Goal: Task Accomplishment & Management: Manage account settings

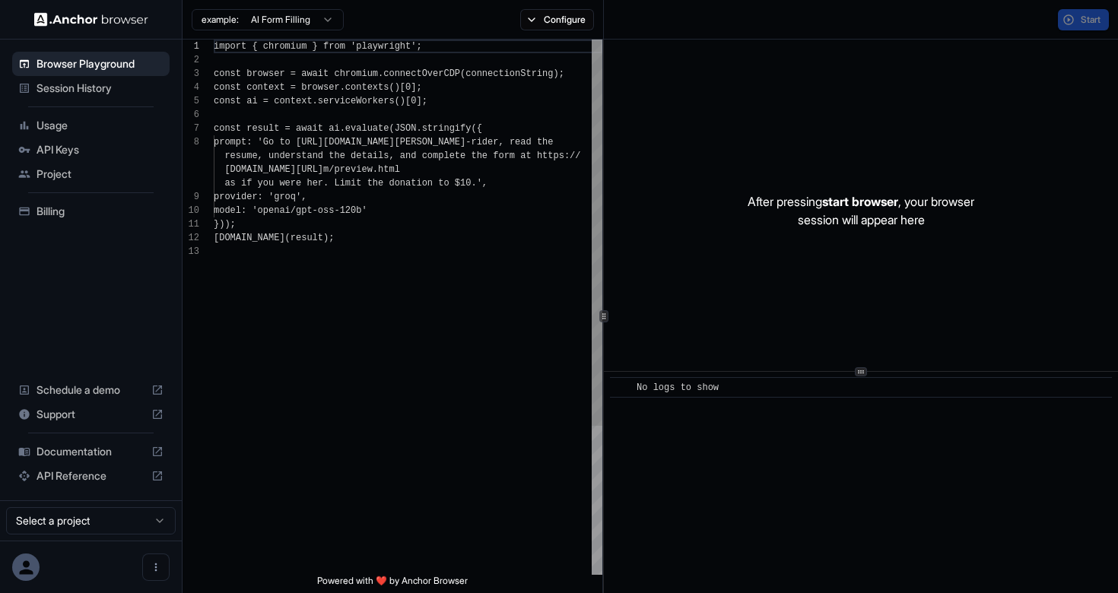
scroll to position [96, 0]
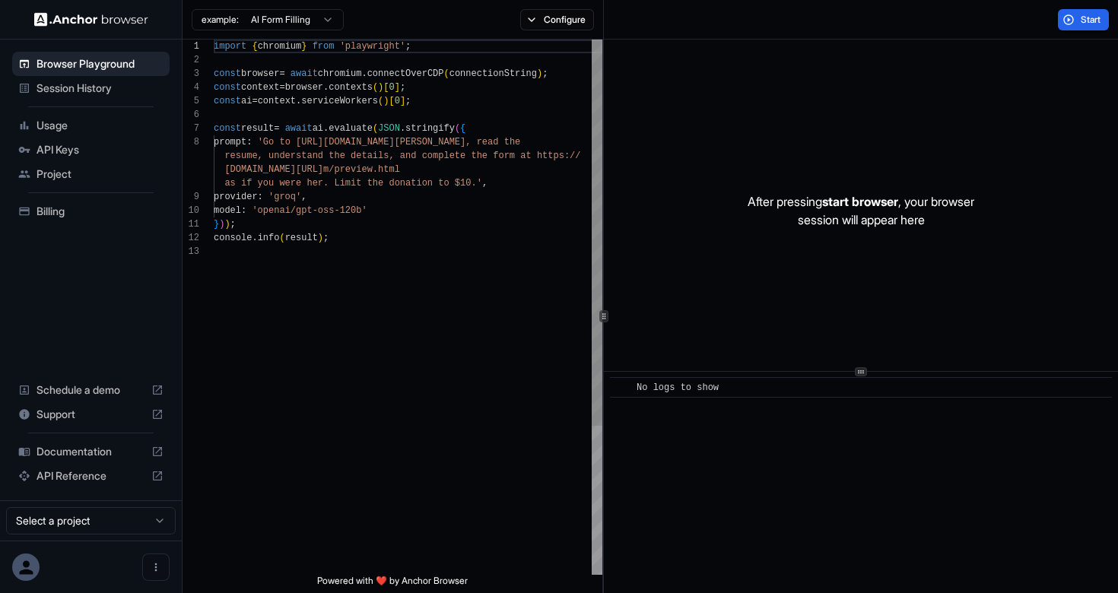
scroll to position [96, 0]
click at [127, 81] on span "Session History" at bounding box center [100, 88] width 127 height 15
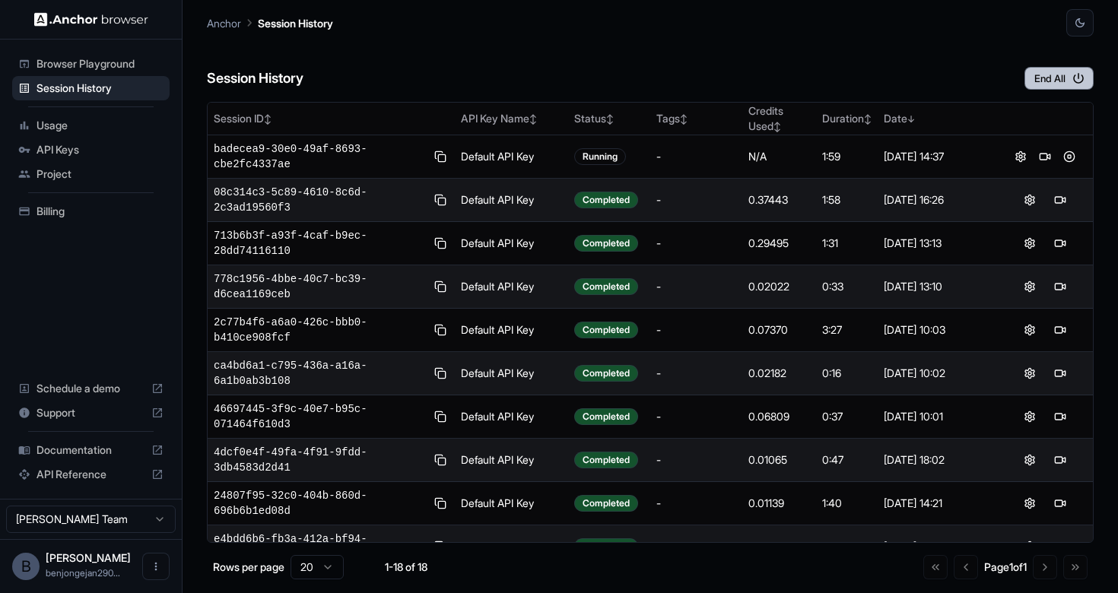
click at [1053, 75] on button "End All" at bounding box center [1059, 78] width 69 height 23
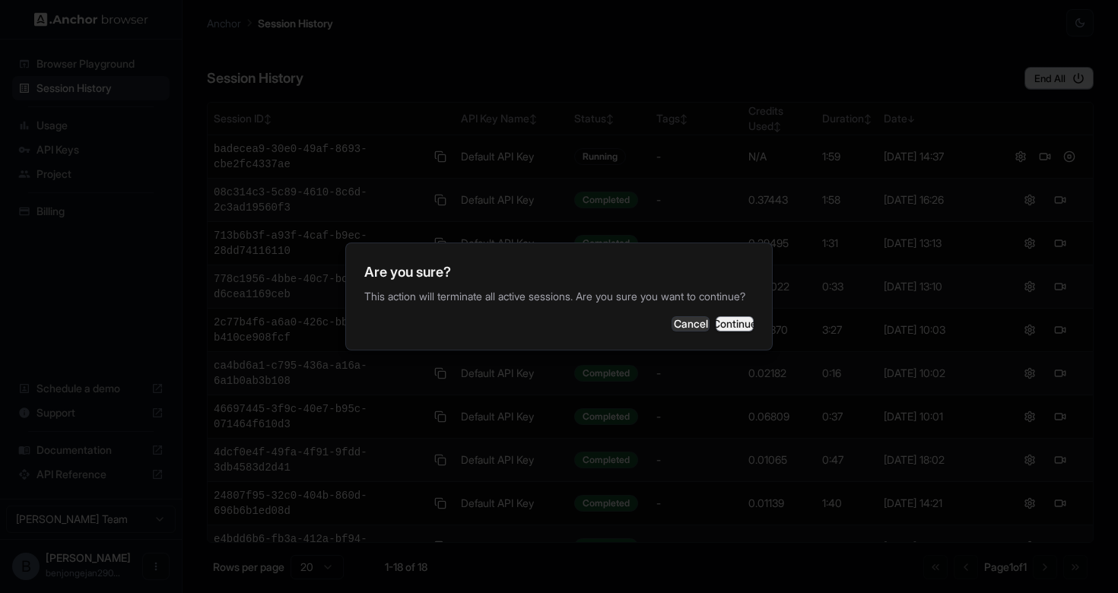
click at [732, 332] on button "Continue" at bounding box center [735, 323] width 38 height 15
